Goal: Feedback & Contribution: Contribute content

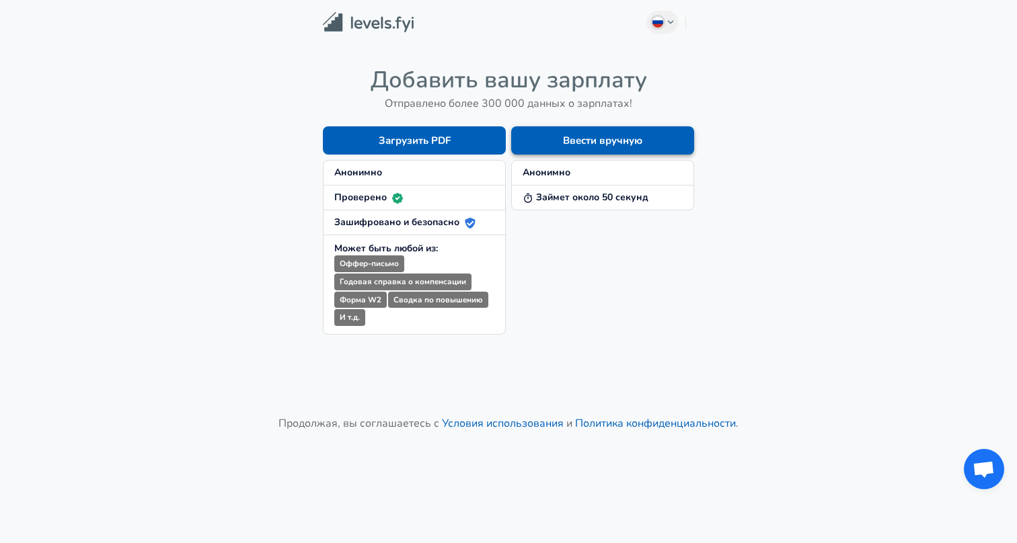
click at [583, 138] on button "Ввести вручную" at bounding box center [602, 140] width 183 height 28
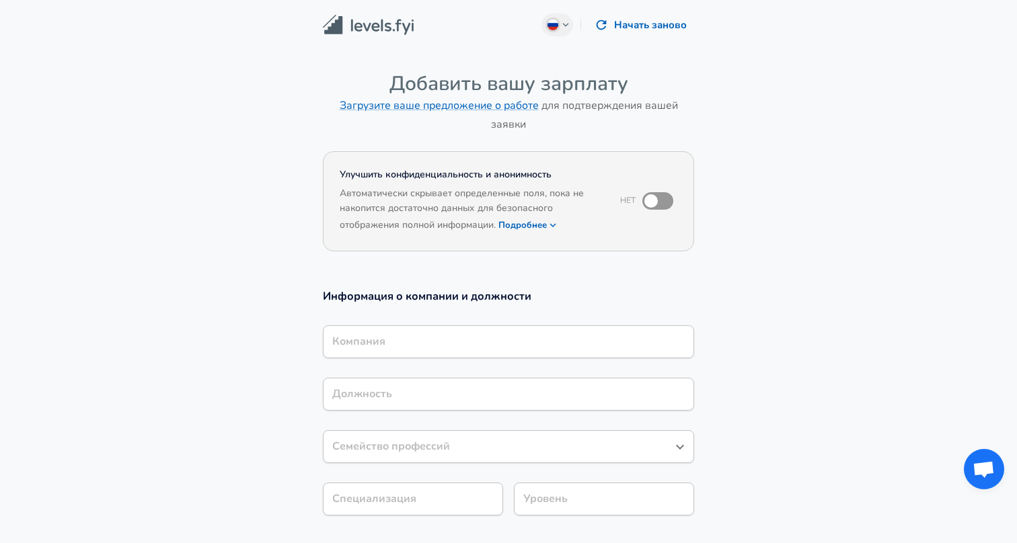
scroll to position [3, 0]
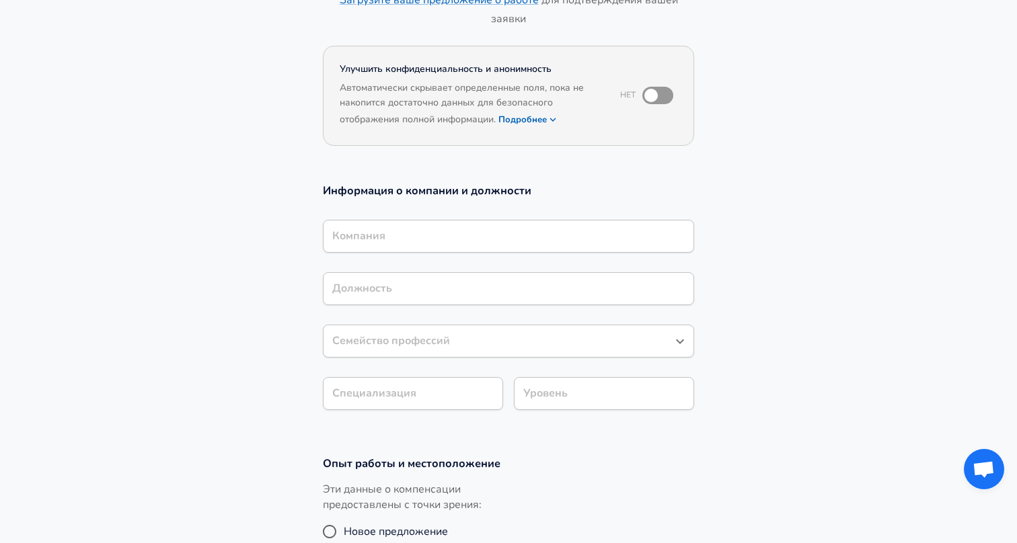
click at [615, 233] on input "Компания" at bounding box center [508, 236] width 359 height 21
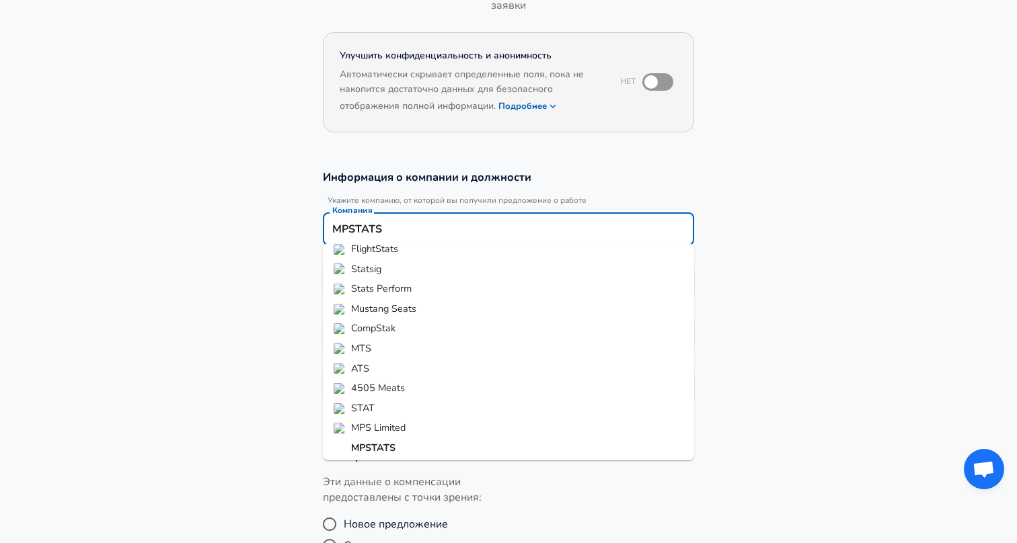
scroll to position [8, 0]
click at [387, 449] on strong "MPSTATS" at bounding box center [373, 449] width 44 height 13
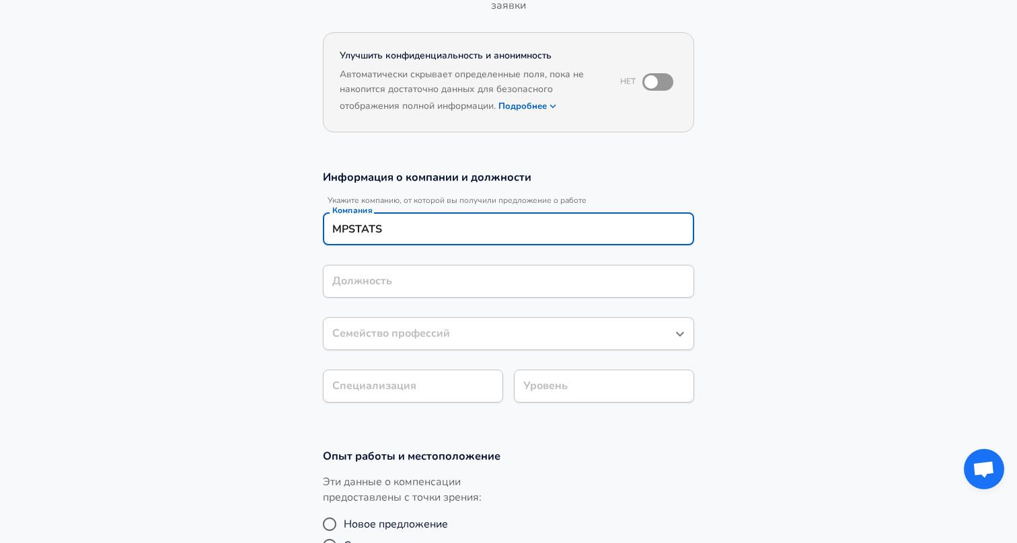
click at [416, 293] on div "Должность" at bounding box center [508, 281] width 371 height 33
type input "MPSTATS"
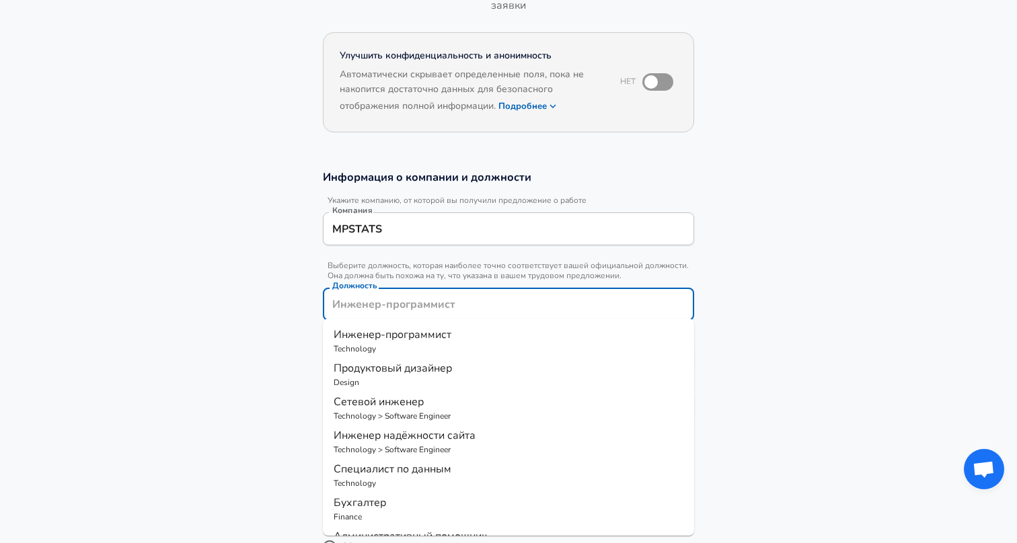
scroll to position [146, 0]
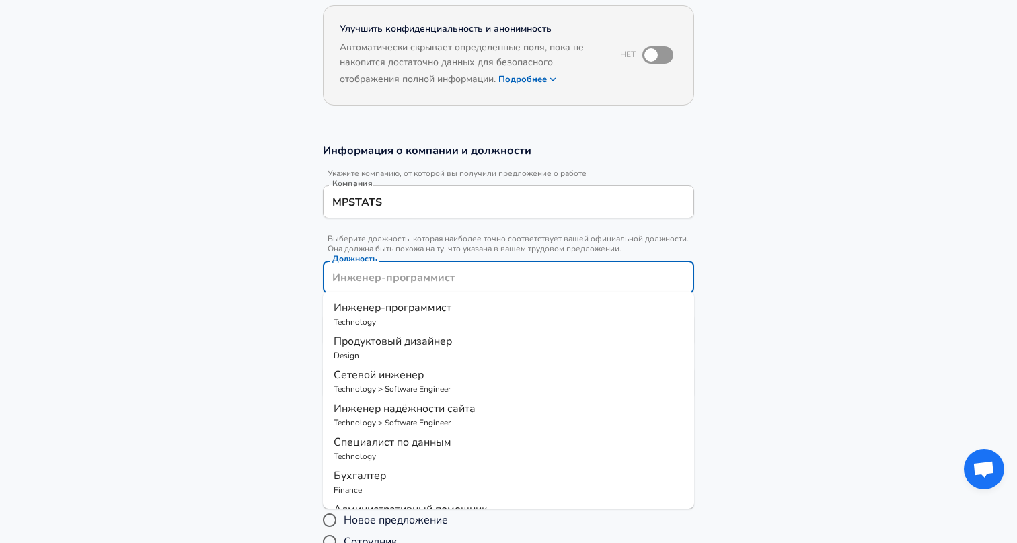
click at [420, 345] on span "Продуктовый дизайнер" at bounding box center [393, 341] width 118 height 15
type input "Продуктовый дизайнер"
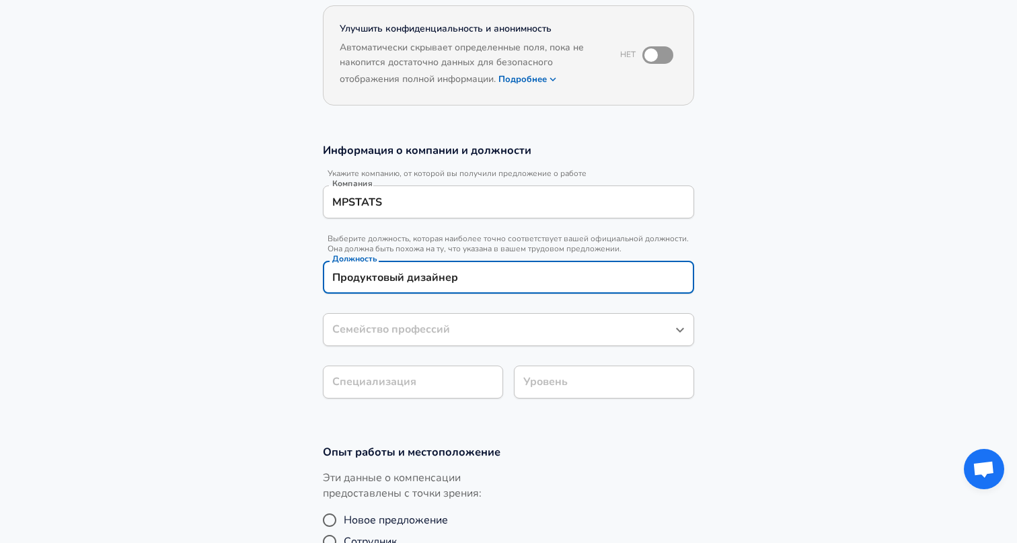
type input "Продуктовый дизайнер"
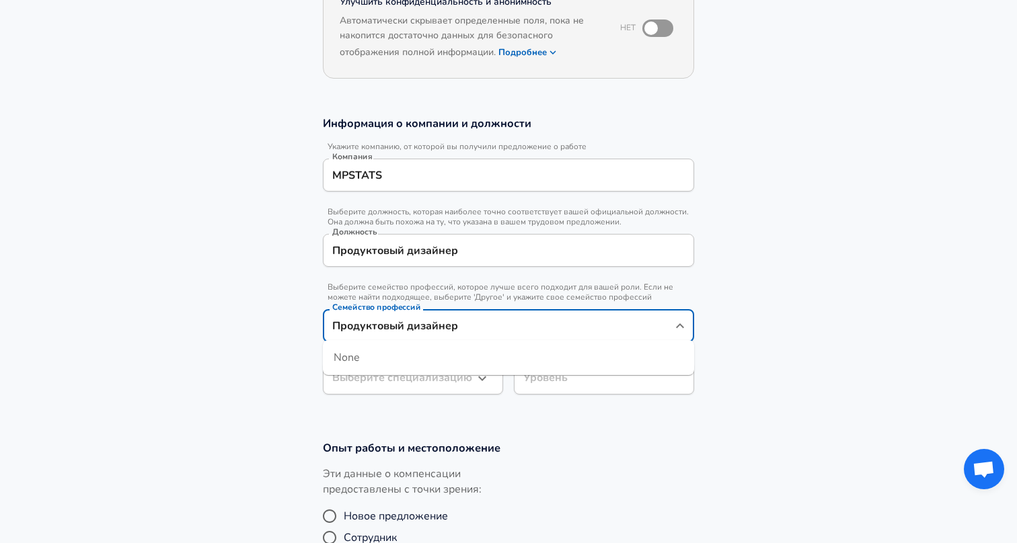
click at [428, 329] on input "Продуктовый дизайнер" at bounding box center [498, 325] width 339 height 21
click at [709, 270] on div "Информация о компании и должности Укажите компанию, от которой вы получили пред…" at bounding box center [509, 260] width 404 height 289
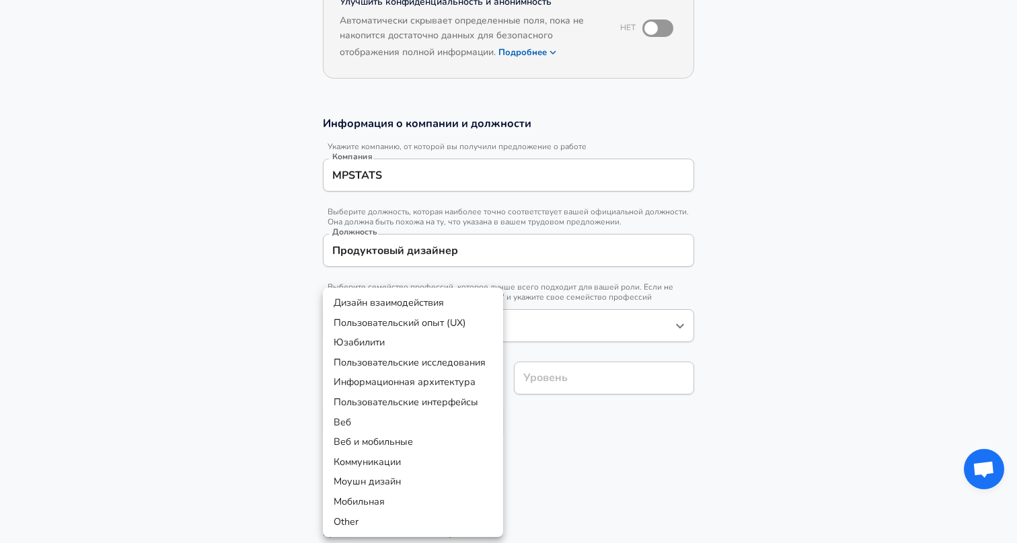
click at [431, 371] on body "Russian Change Начать заново Добавить вашу зарплату Загрузите ваше предложение …" at bounding box center [508, 98] width 1017 height 543
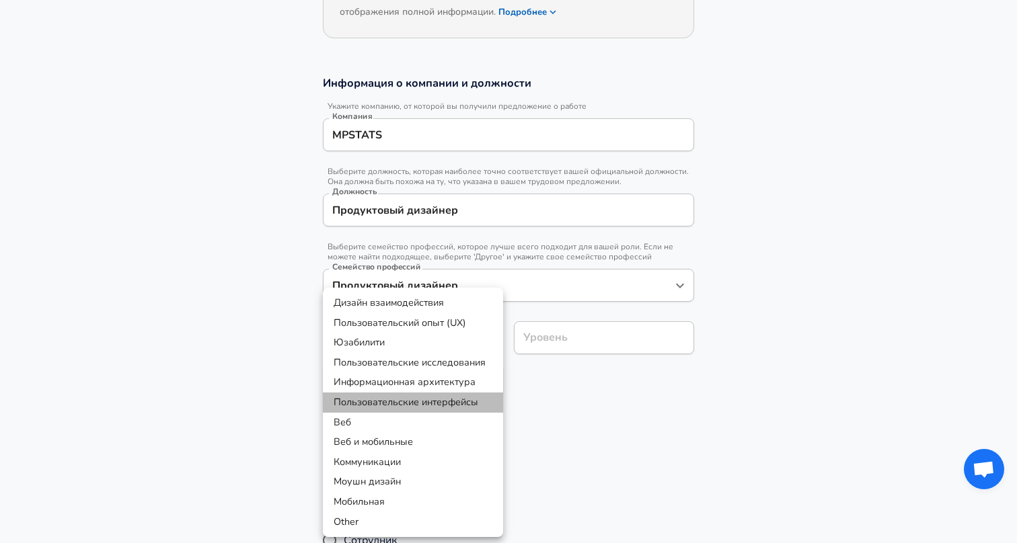
click at [444, 401] on li "Пользовательские интерфейсы" at bounding box center [413, 403] width 180 height 20
type input "User Interfaces"
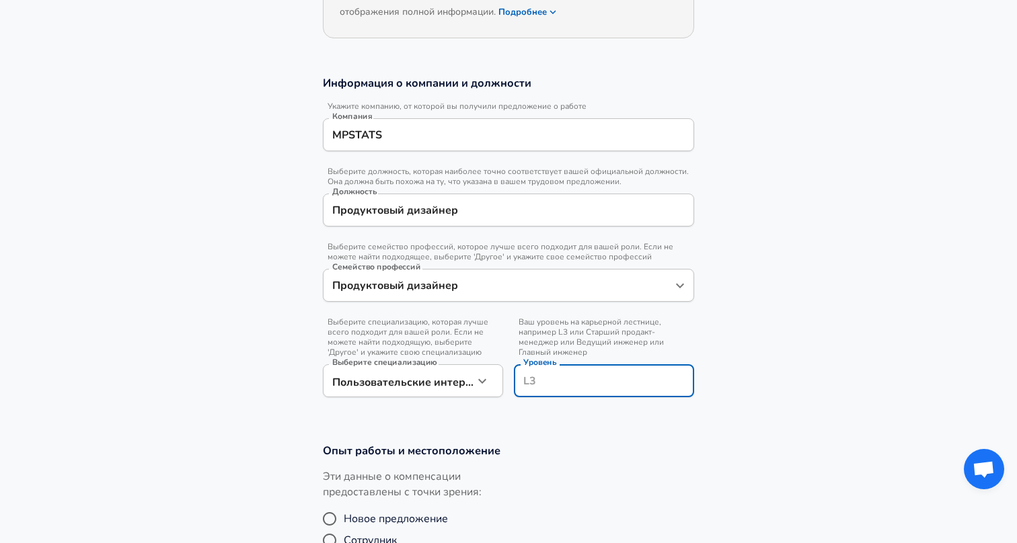
scroll to position [240, 0]
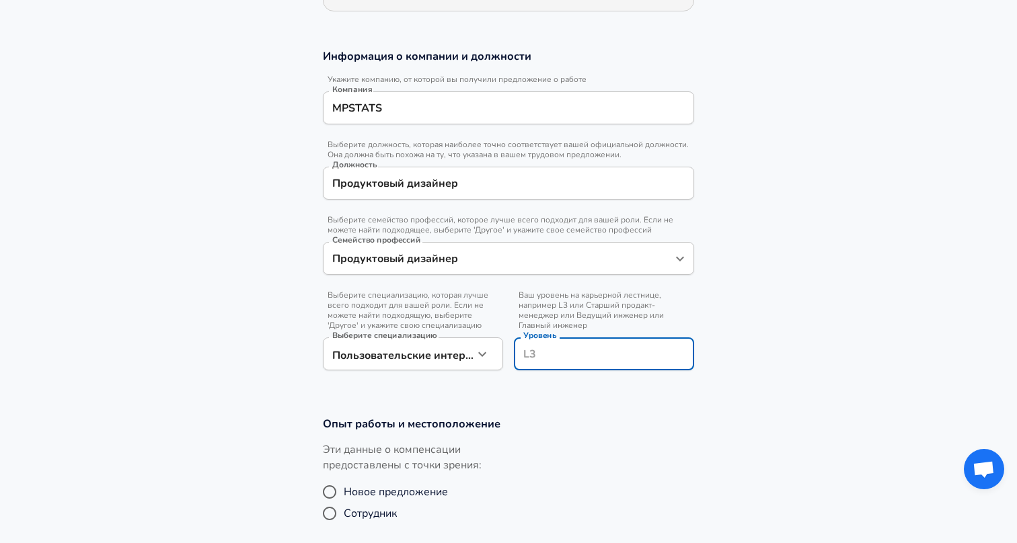
click at [567, 332] on div "Уровень Уровень" at bounding box center [604, 353] width 180 height 52
click at [576, 352] on input "Уровень" at bounding box center [604, 354] width 168 height 21
type input "Senior"
click at [566, 473] on div "Эти данные о компенсации предоставлены с точки зрения: Новое предложение Сотруд…" at bounding box center [503, 489] width 382 height 93
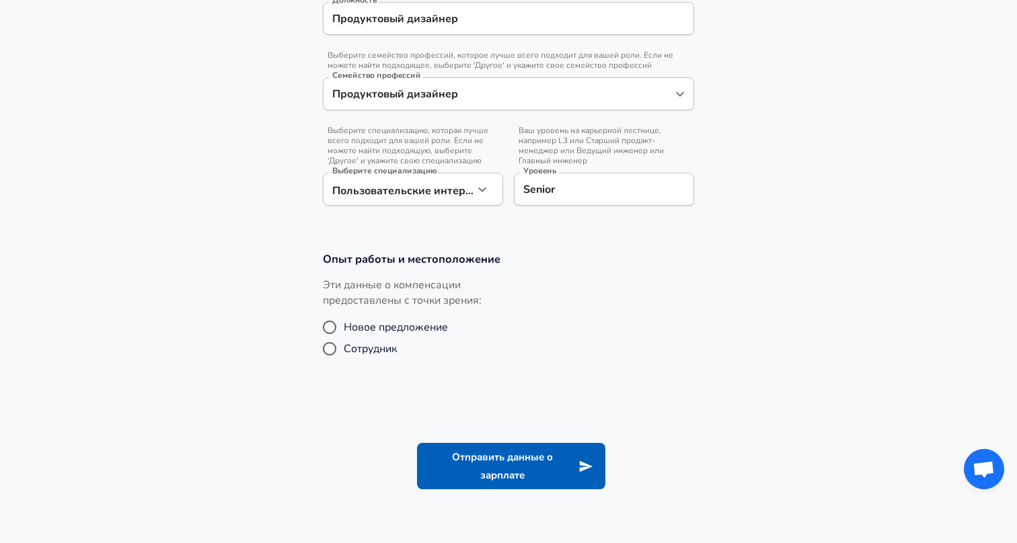
scroll to position [439, 0]
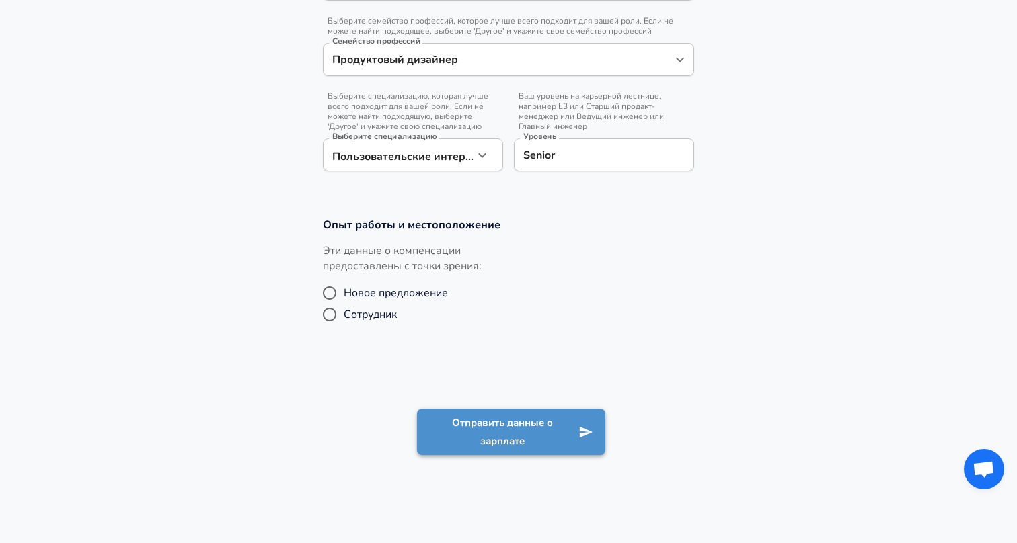
click at [496, 426] on button "Отправить данные о зарплате" at bounding box center [511, 432] width 188 height 46
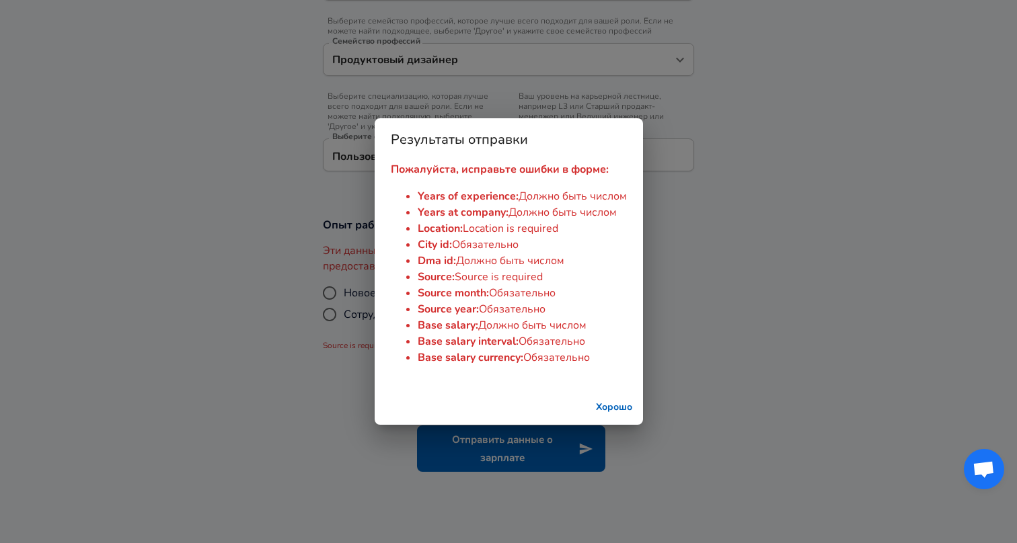
click at [610, 414] on button "Хорошо" at bounding box center [613, 407] width 47 height 25
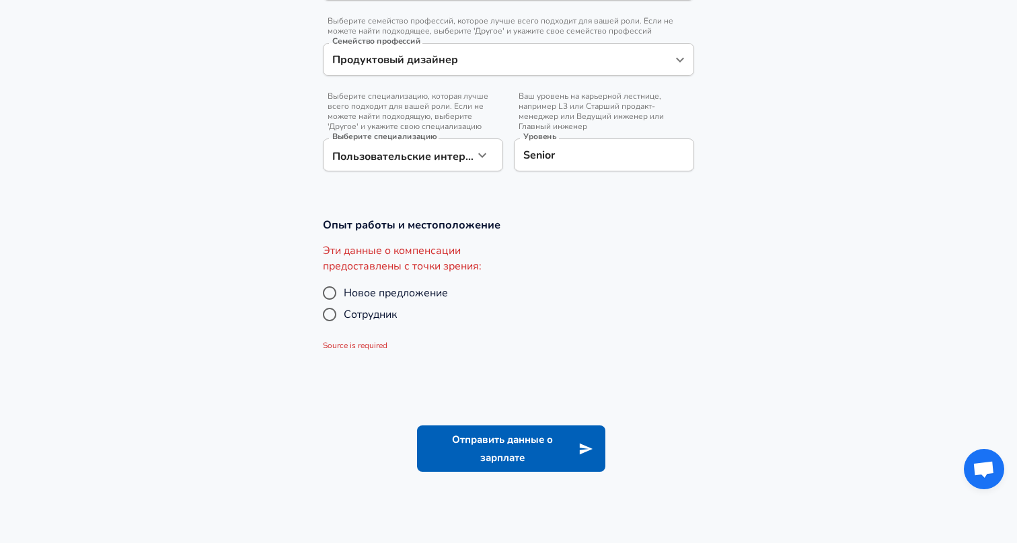
click at [321, 306] on input "Сотрудник" at bounding box center [329, 315] width 28 height 22
radio input "true"
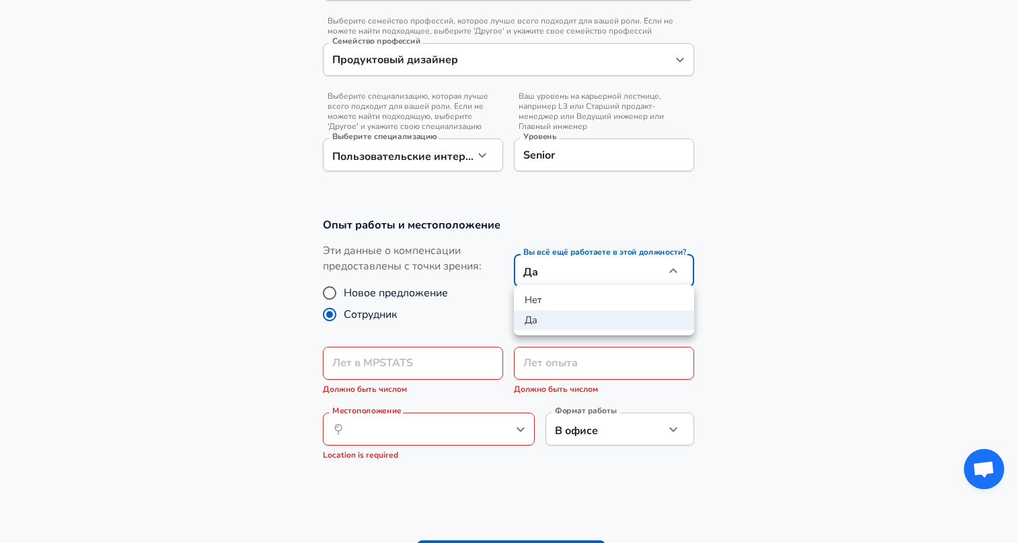
click at [559, 299] on li "Нет" at bounding box center [604, 301] width 180 height 20
type input "no"
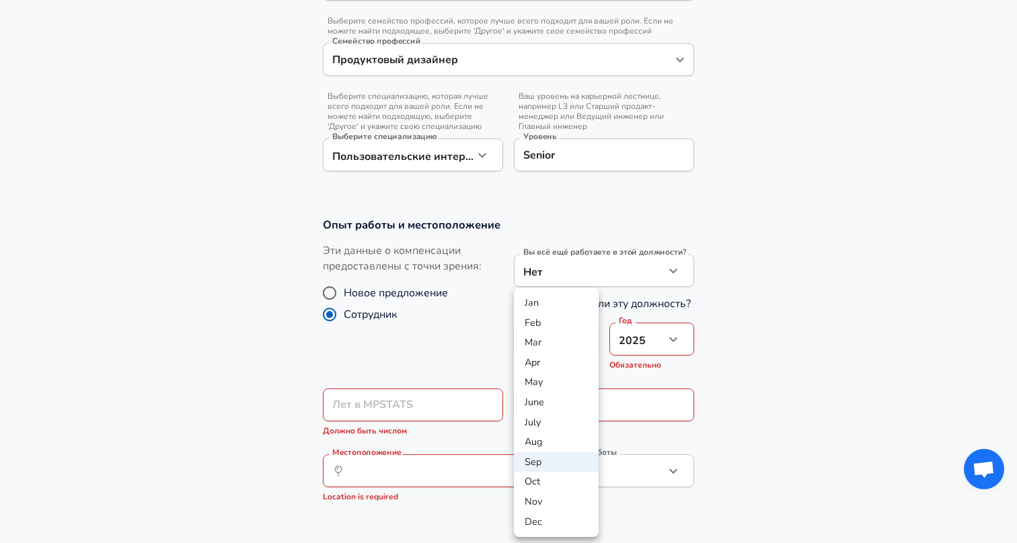
click at [521, 436] on li "Aug" at bounding box center [556, 442] width 85 height 20
type input "8"
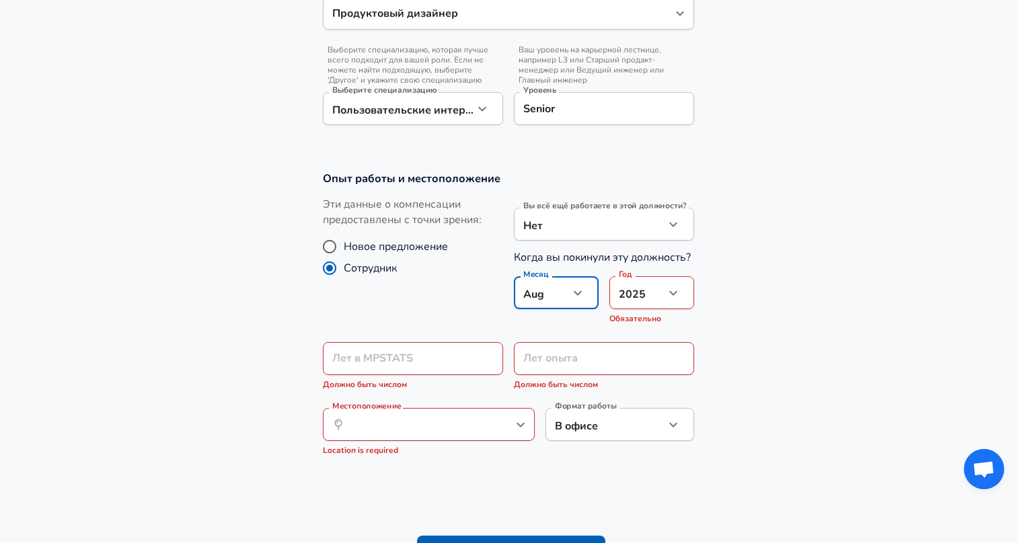
scroll to position [487, 0]
click at [422, 357] on input "Лет в MPSTATS" at bounding box center [398, 357] width 151 height 33
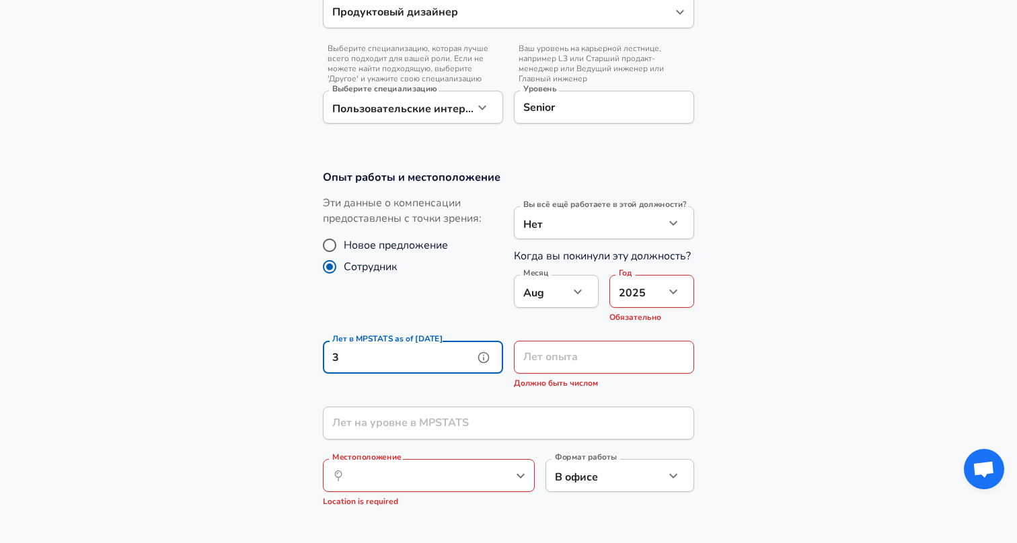
type input "3"
click at [614, 365] on input "Лет опыта" at bounding box center [589, 357] width 151 height 33
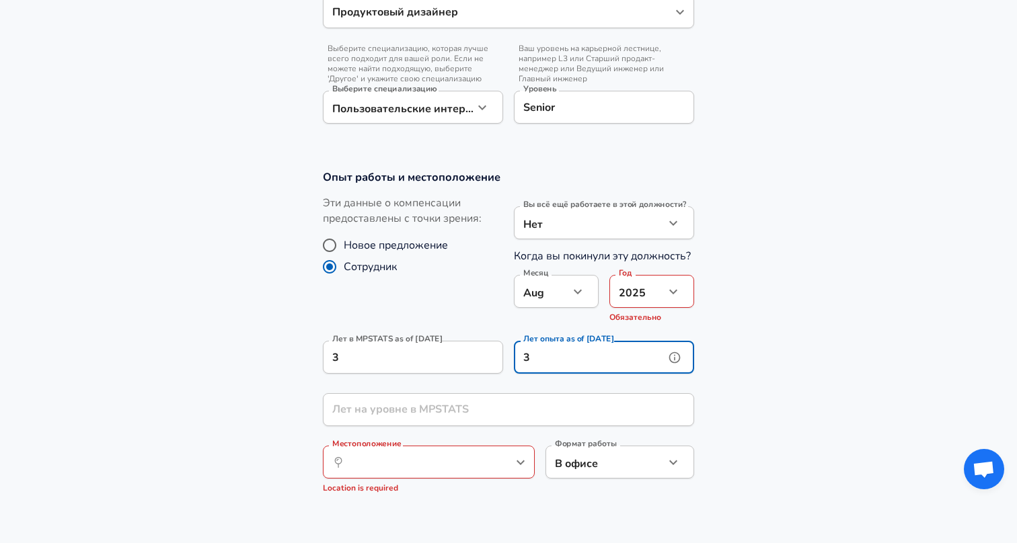
type input "3"
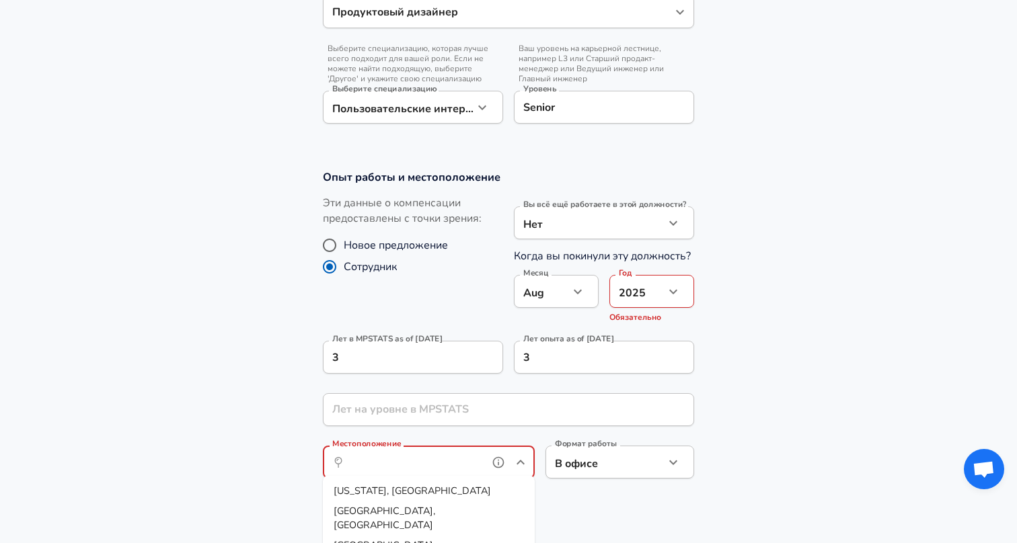
click at [469, 455] on input "Местоположение" at bounding box center [414, 462] width 138 height 21
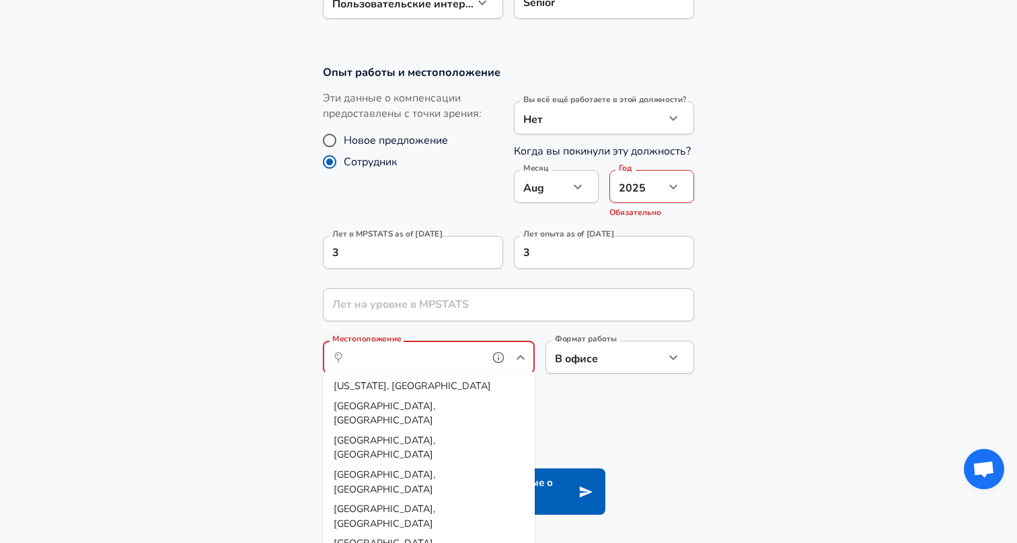
scroll to position [593, 0]
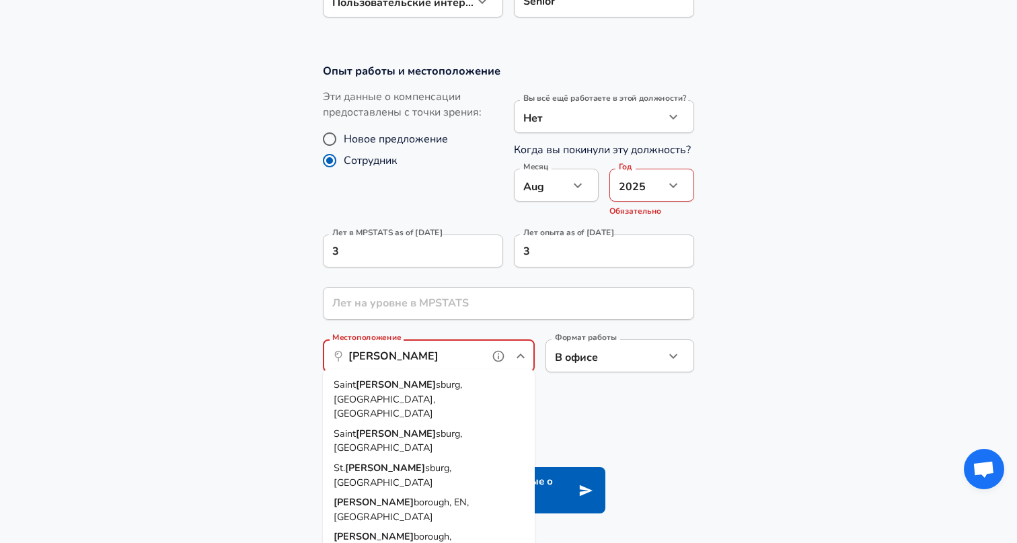
click at [400, 389] on span "sburg, [GEOGRAPHIC_DATA], [GEOGRAPHIC_DATA]" at bounding box center [398, 399] width 128 height 42
type input "[GEOGRAPHIC_DATA], [GEOGRAPHIC_DATA], [GEOGRAPHIC_DATA]"
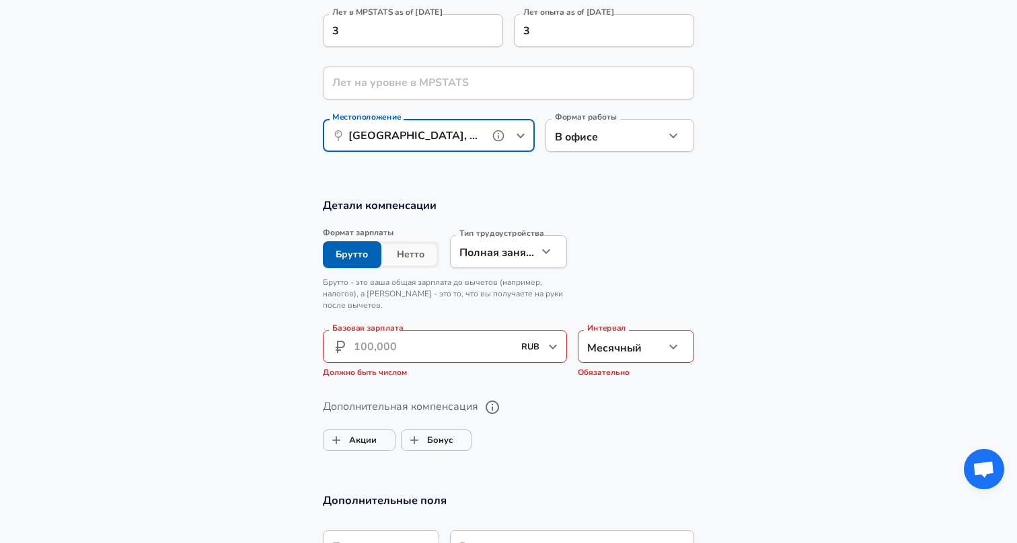
scroll to position [890, 0]
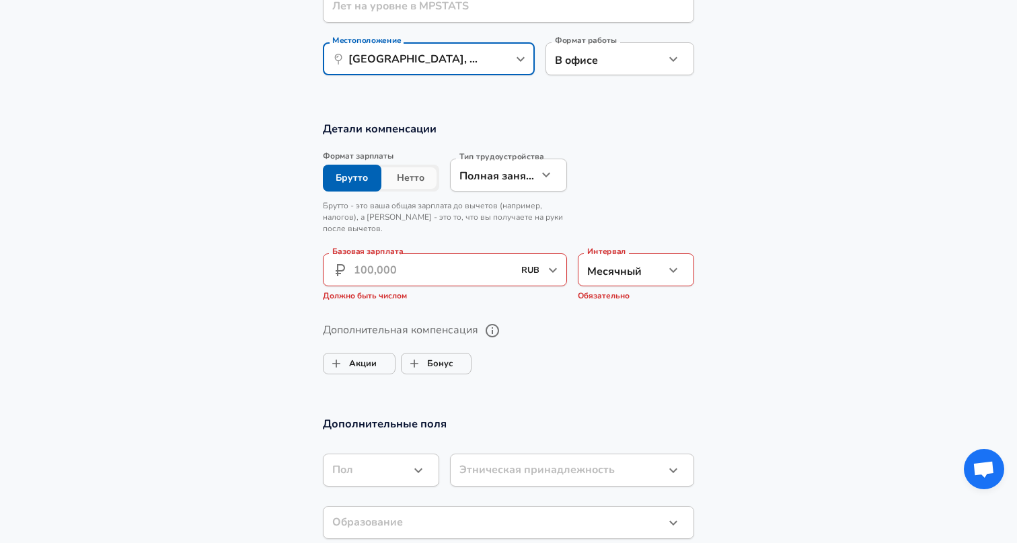
click at [399, 175] on button "Нетто" at bounding box center [410, 178] width 59 height 27
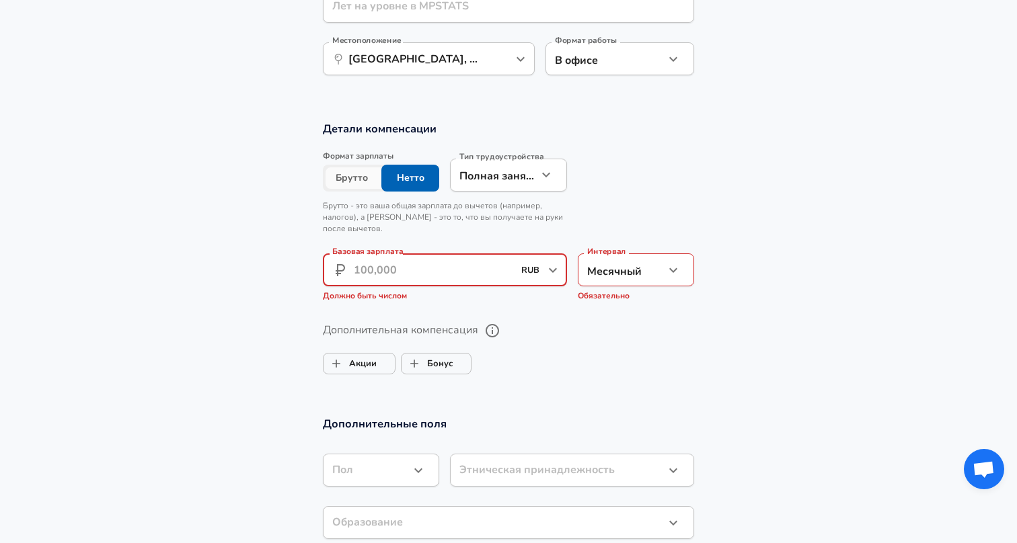
click at [406, 280] on input "Базовая зарплата" at bounding box center [433, 270] width 159 height 33
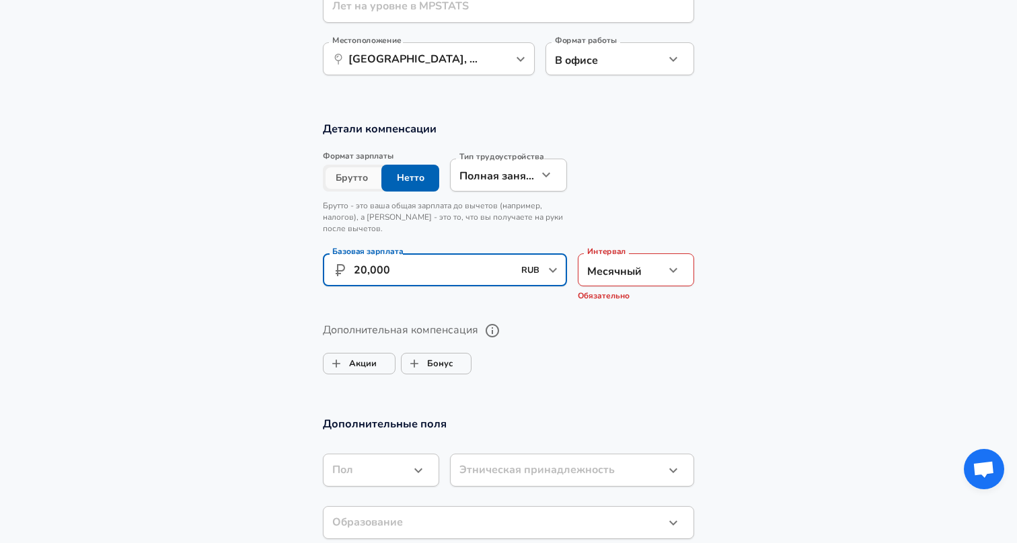
type input "200,000"
click at [668, 267] on icon "button" at bounding box center [673, 270] width 16 height 16
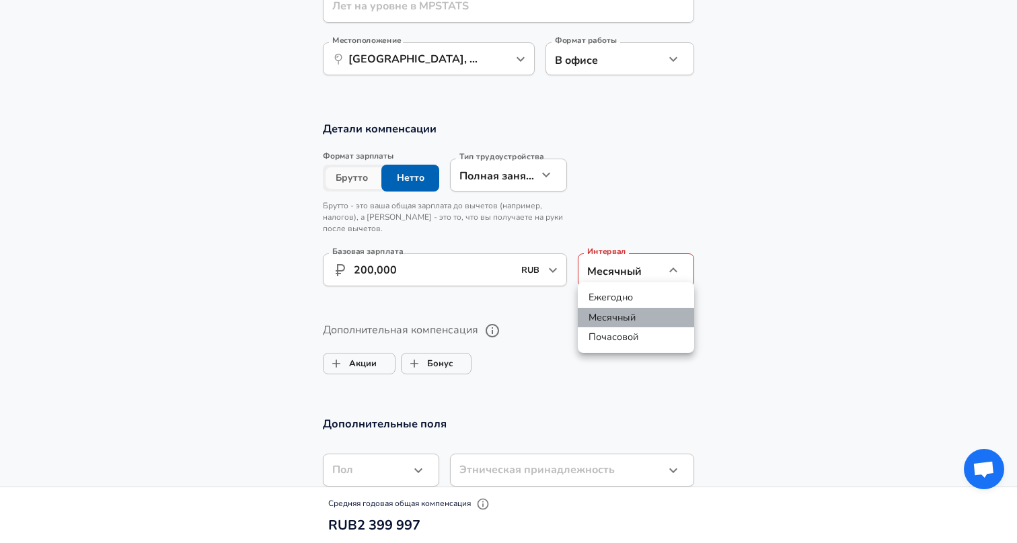
click at [656, 311] on li "Месячный" at bounding box center [636, 318] width 116 height 20
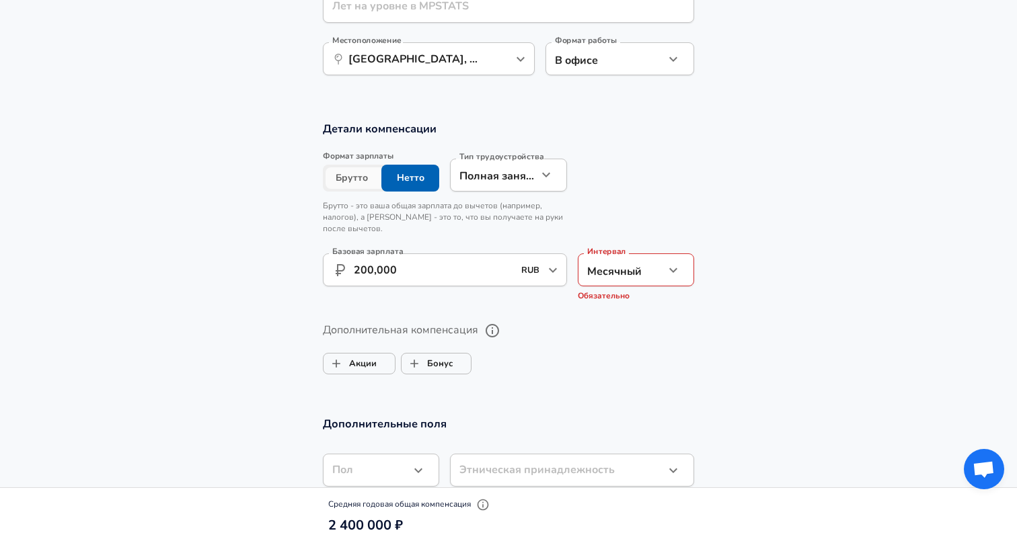
click at [710, 192] on section "Детали компенсации Формат зарплаты Брутто Нетто Тип трудоустройства Полная заня…" at bounding box center [508, 215] width 1017 height 188
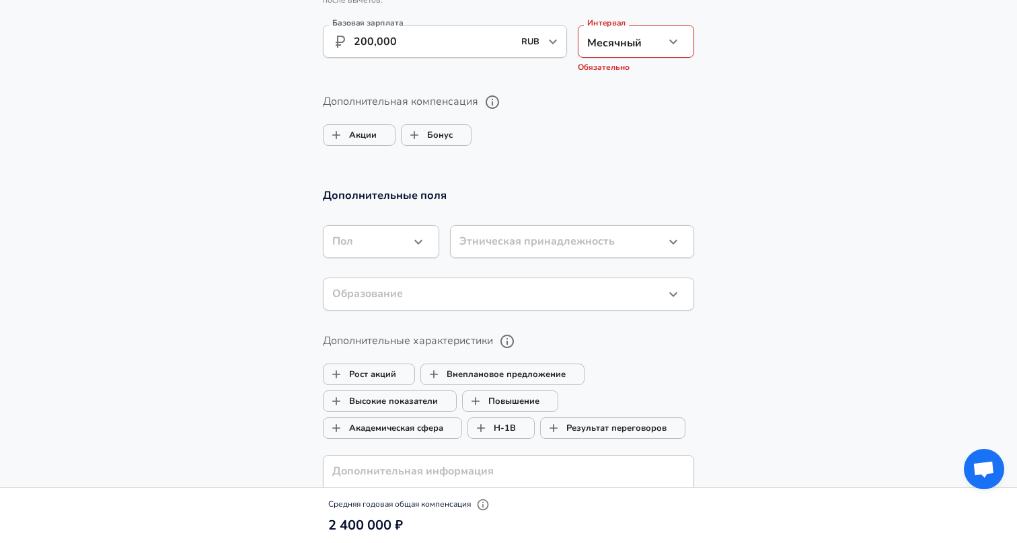
scroll to position [1126, 0]
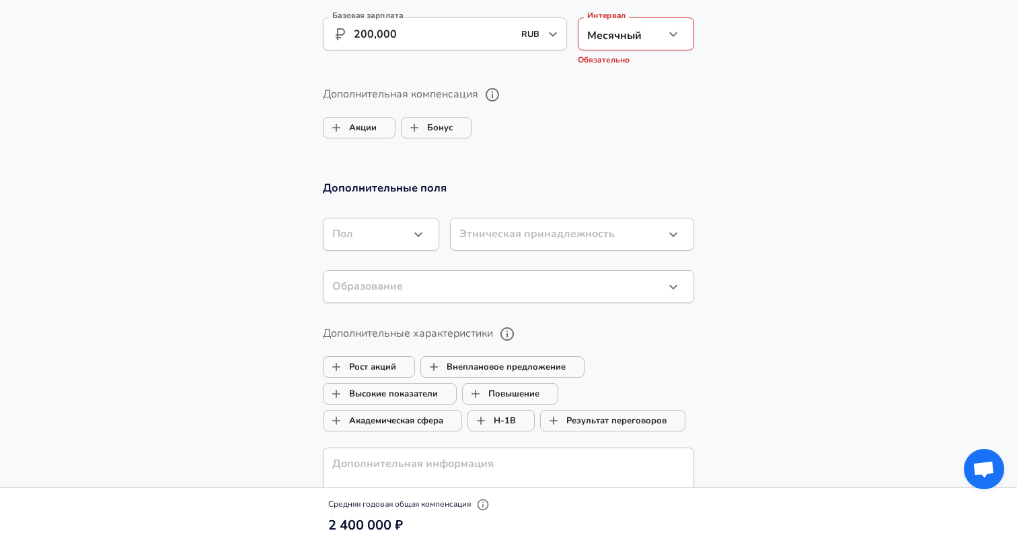
click at [465, 168] on div at bounding box center [508, 271] width 1017 height 543
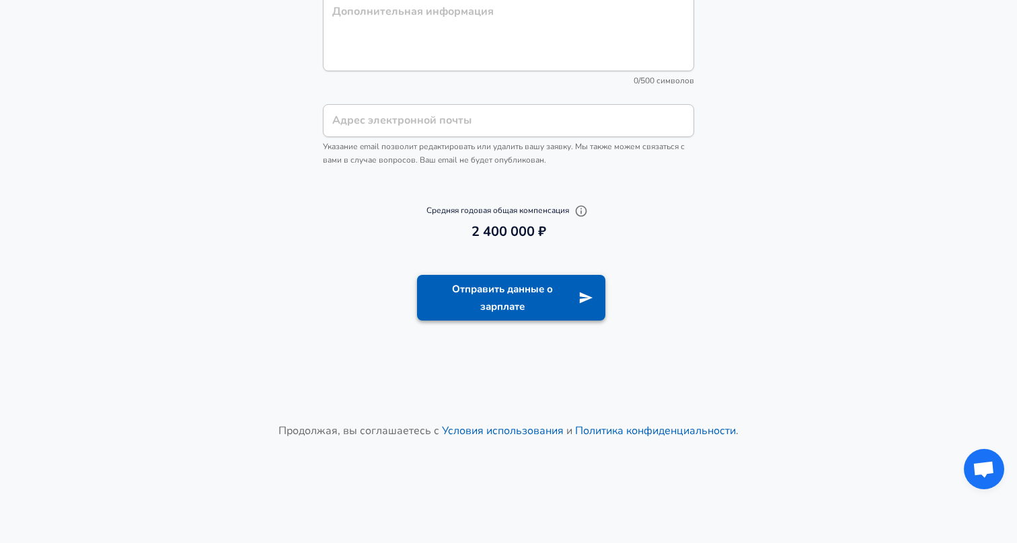
scroll to position [1628, 0]
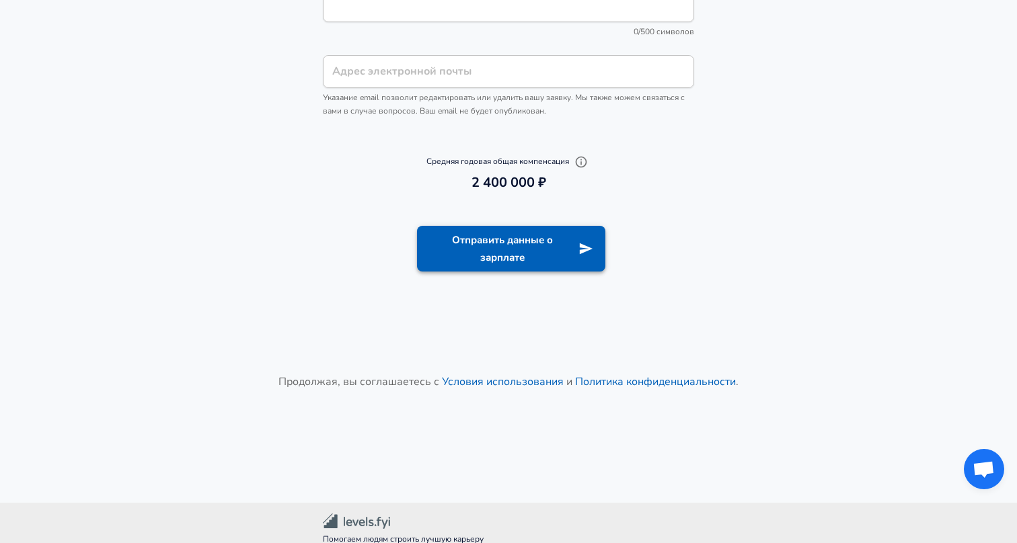
click at [507, 244] on button "Отправить данные о зарплате" at bounding box center [511, 249] width 188 height 46
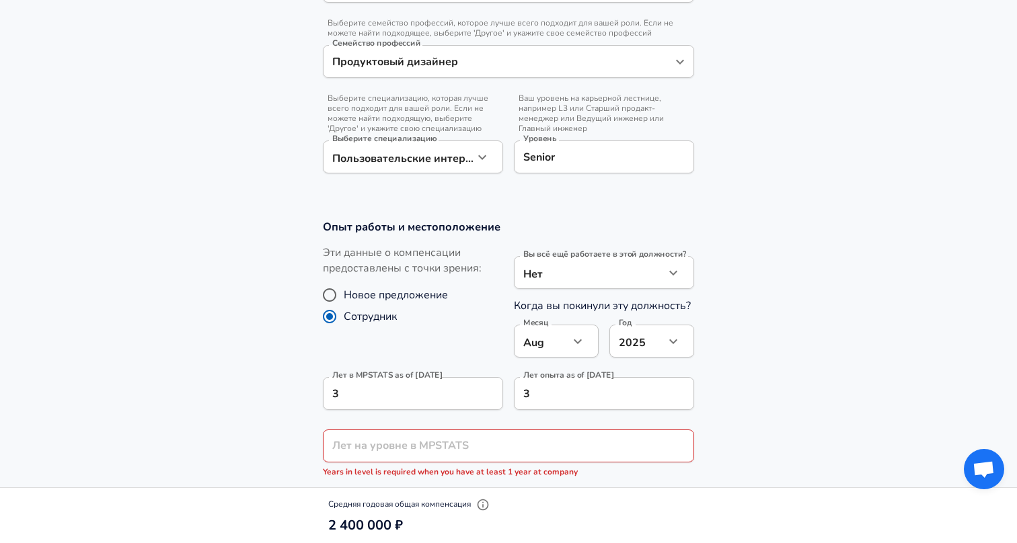
scroll to position [491, 0]
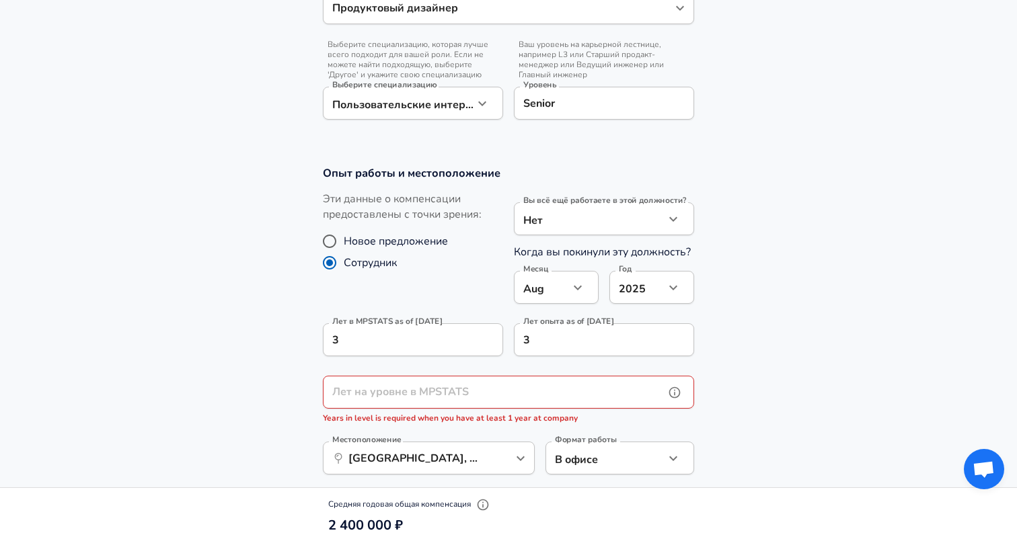
click at [473, 399] on input "Лет на уровне в MPSTATS" at bounding box center [494, 392] width 342 height 33
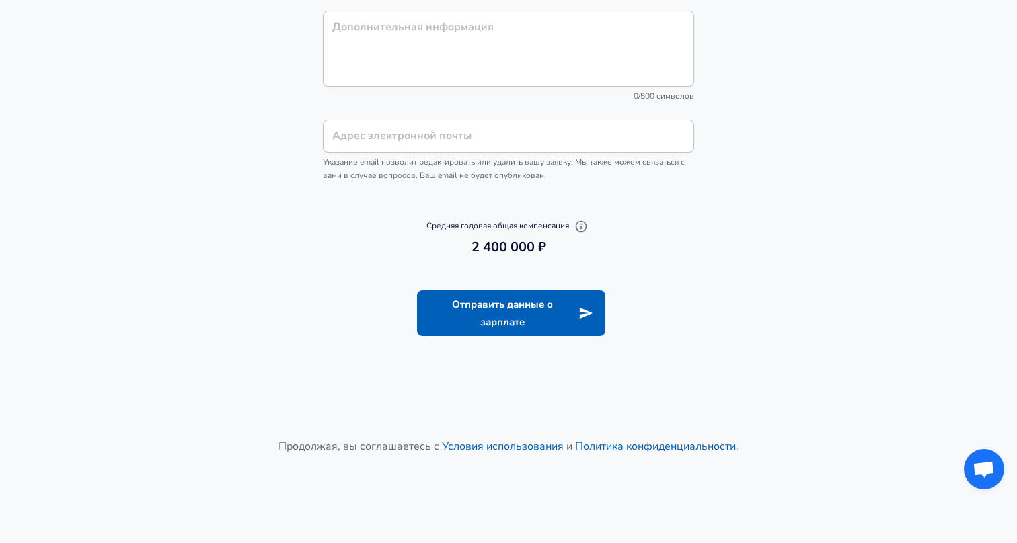
scroll to position [1597, 0]
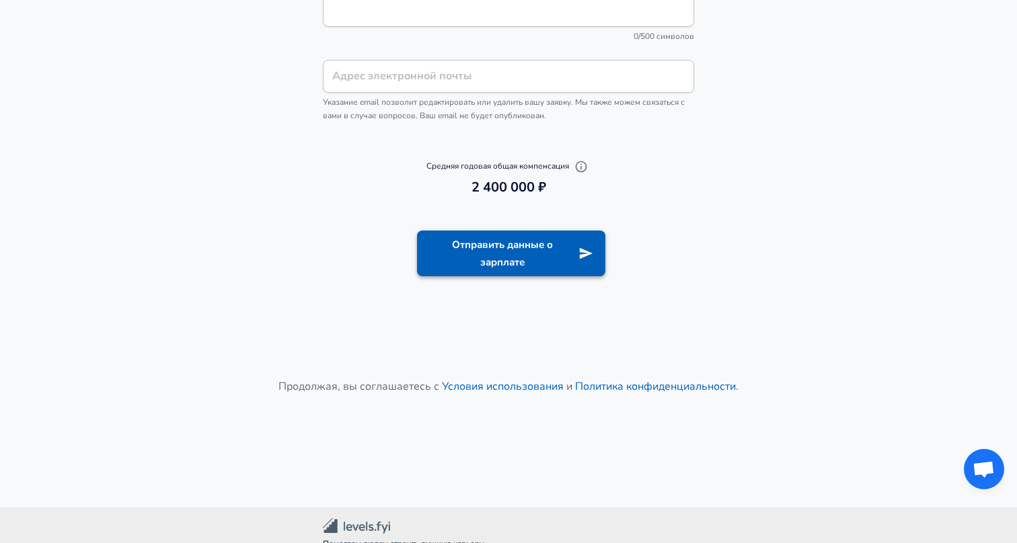
type input "3"
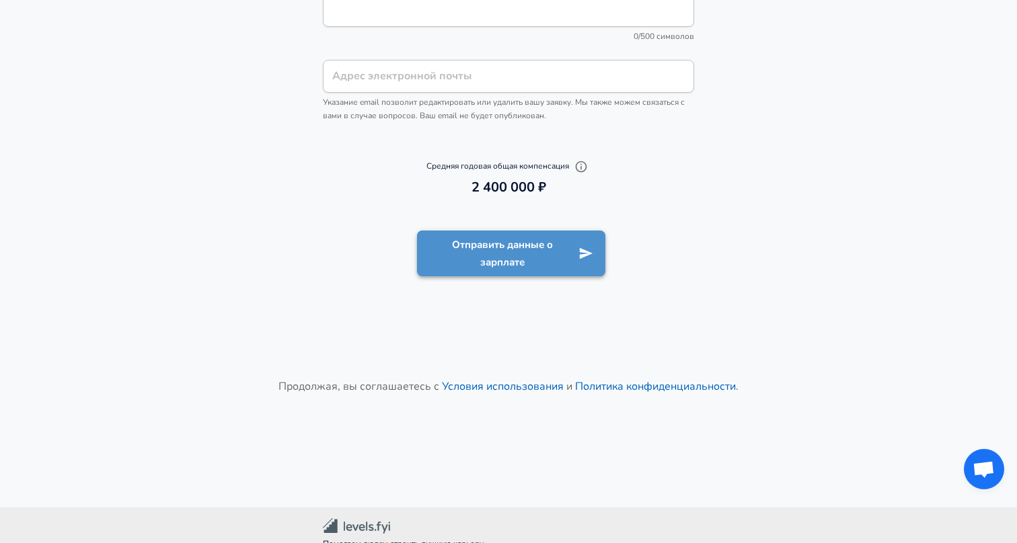
click at [541, 270] on button "Отправить данные о зарплате" at bounding box center [511, 254] width 188 height 46
